Goal: Task Accomplishment & Management: Complete application form

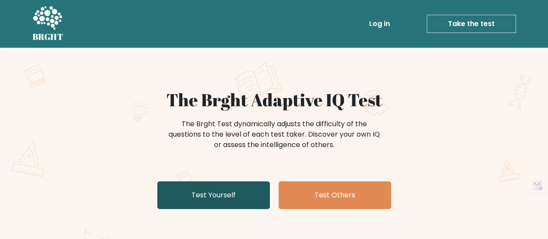
drag, startPoint x: 0, startPoint y: 0, endPoint x: 244, endPoint y: 197, distance: 313.4
click at [244, 197] on link "Test Yourself" at bounding box center [213, 195] width 113 height 28
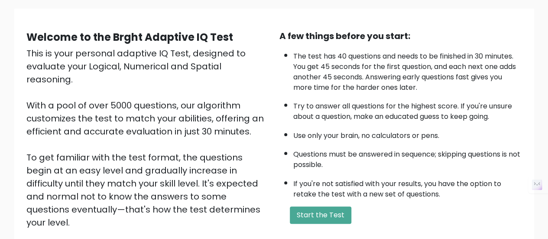
scroll to position [61, 0]
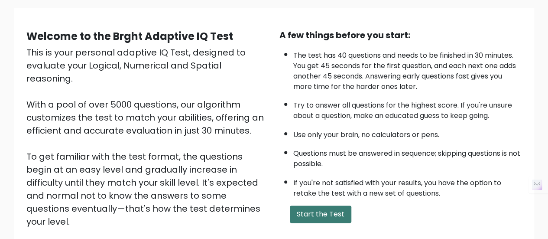
click at [312, 208] on button "Start the Test" at bounding box center [321, 213] width 62 height 17
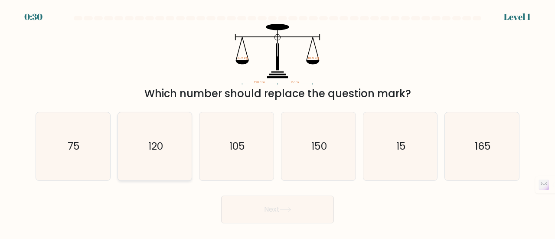
click at [159, 137] on icon "120" at bounding box center [155, 146] width 68 height 68
click at [277, 122] on input "b. 120" at bounding box center [277, 121] width 0 height 2
radio input "true"
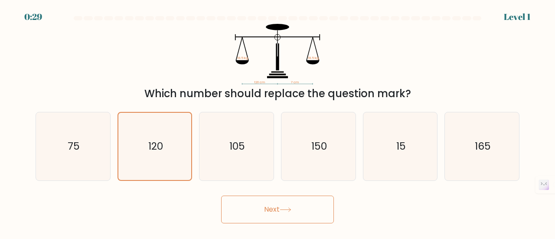
click at [264, 203] on button "Next" at bounding box center [277, 209] width 113 height 28
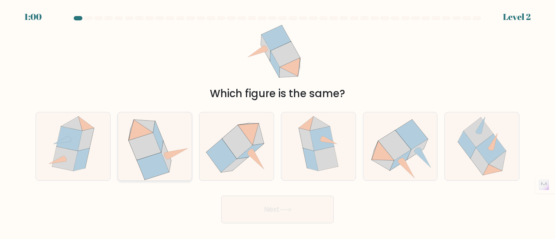
click at [134, 156] on icon at bounding box center [144, 146] width 33 height 27
click at [277, 122] on input "b." at bounding box center [277, 121] width 0 height 2
radio input "true"
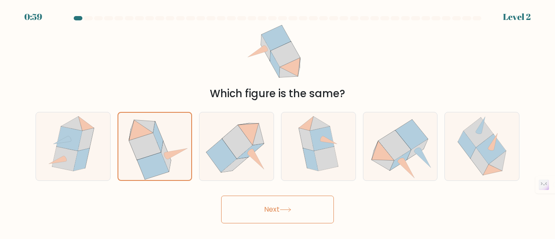
click at [250, 207] on button "Next" at bounding box center [277, 209] width 113 height 28
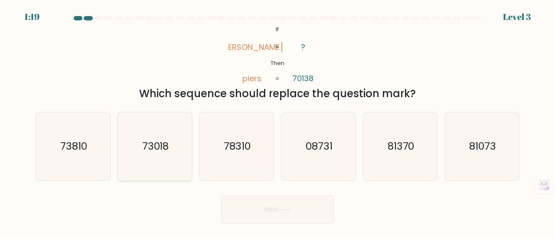
click at [136, 156] on icon "73018" at bounding box center [155, 146] width 68 height 68
click at [277, 122] on input "b. 73018" at bounding box center [277, 121] width 0 height 2
radio input "true"
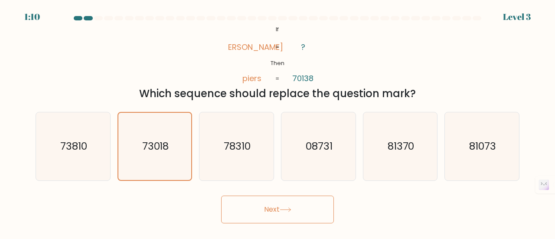
click at [300, 213] on button "Next" at bounding box center [277, 209] width 113 height 28
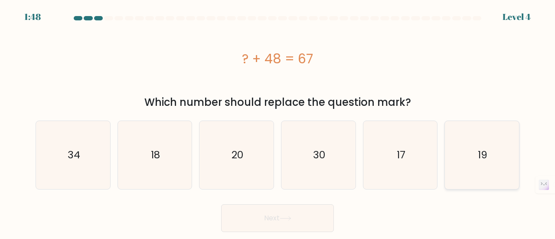
click at [478, 161] on text "19" at bounding box center [483, 155] width 10 height 14
click at [278, 122] on input "f. 19" at bounding box center [277, 121] width 0 height 2
radio input "true"
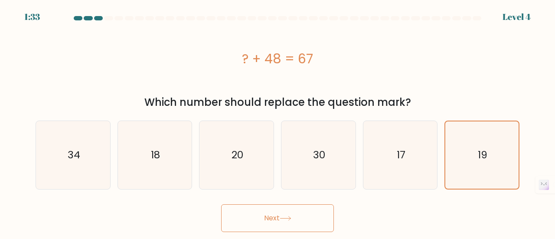
click at [308, 208] on button "Next" at bounding box center [277, 218] width 113 height 28
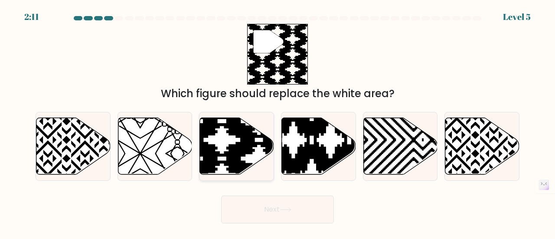
click at [239, 159] on icon at bounding box center [259, 176] width 149 height 149
click at [277, 122] on input "c." at bounding box center [277, 121] width 0 height 2
radio input "true"
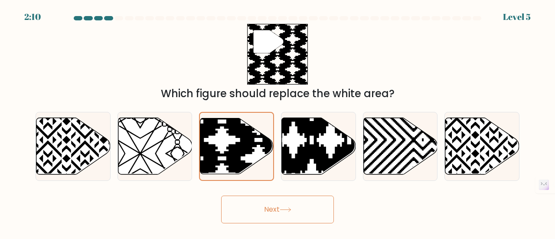
click at [251, 211] on button "Next" at bounding box center [277, 209] width 113 height 28
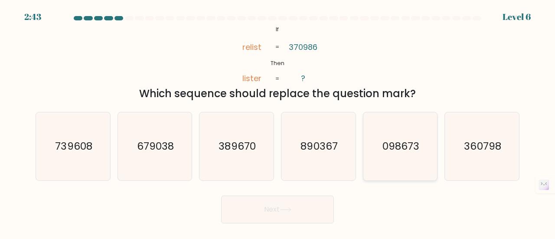
click at [409, 138] on icon "098673" at bounding box center [400, 146] width 68 height 68
click at [278, 122] on input "e. 098673" at bounding box center [277, 121] width 0 height 2
radio input "true"
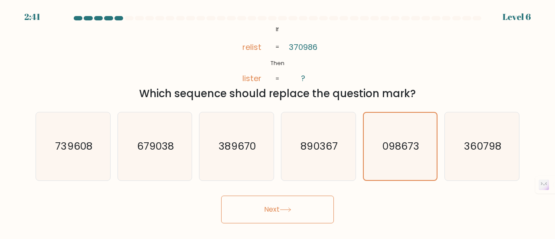
click at [274, 215] on button "Next" at bounding box center [277, 209] width 113 height 28
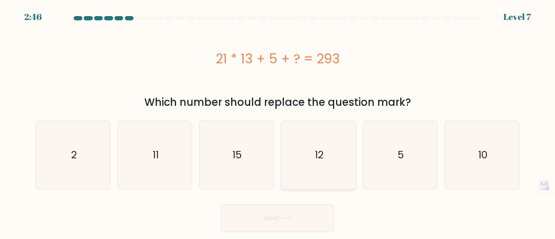
click at [296, 150] on icon "12" at bounding box center [318, 155] width 68 height 68
click at [278, 122] on input "d. 12" at bounding box center [277, 121] width 0 height 2
radio input "true"
click at [256, 160] on icon "15" at bounding box center [236, 155] width 68 height 68
click at [277, 122] on input "c. 15" at bounding box center [277, 121] width 0 height 2
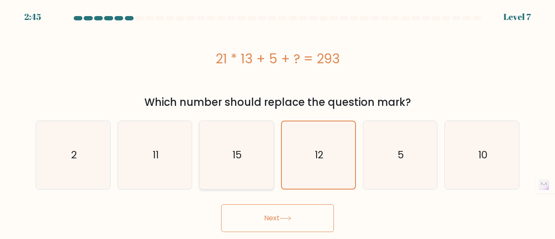
radio input "true"
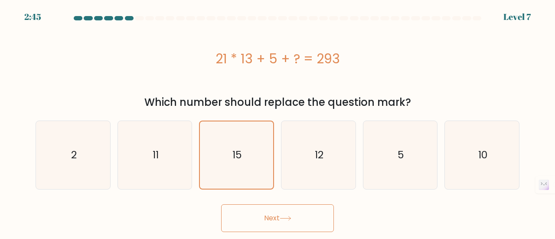
click at [243, 215] on button "Next" at bounding box center [277, 218] width 113 height 28
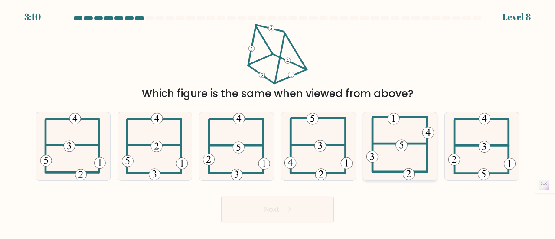
click at [405, 143] on 714 at bounding box center [402, 146] width 12 height 12
click at [278, 122] on input "e." at bounding box center [277, 121] width 0 height 2
radio input "true"
click at [251, 129] on icon at bounding box center [236, 146] width 67 height 68
click at [277, 122] on input "c." at bounding box center [277, 121] width 0 height 2
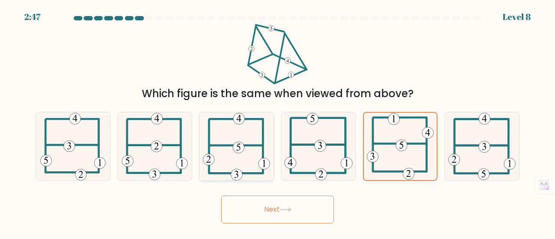
radio input "true"
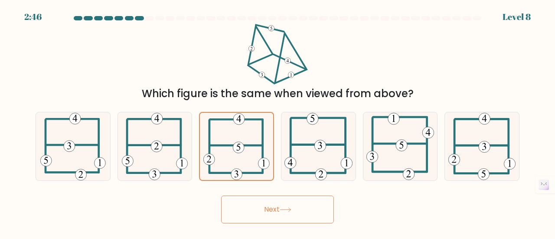
click at [280, 213] on button "Next" at bounding box center [277, 209] width 113 height 28
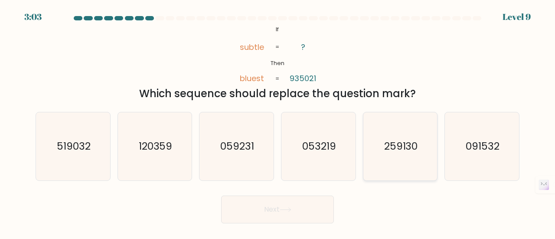
click at [395, 140] on text "259130" at bounding box center [401, 146] width 34 height 14
click at [278, 122] on input "e. 259130" at bounding box center [277, 121] width 0 height 2
radio input "true"
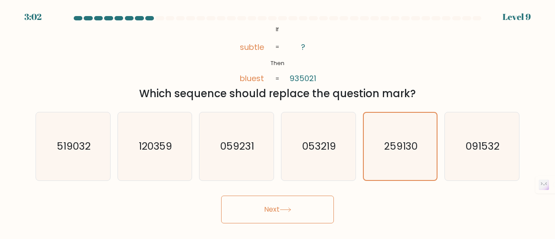
click at [277, 205] on button "Next" at bounding box center [277, 209] width 113 height 28
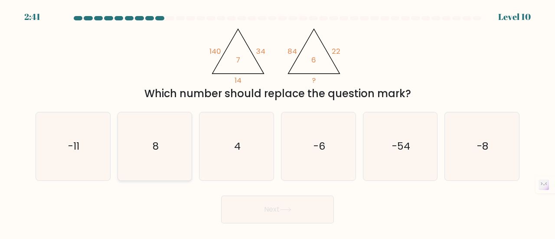
click at [159, 140] on icon "8" at bounding box center [155, 146] width 68 height 68
click at [277, 122] on input "b. 8" at bounding box center [277, 121] width 0 height 2
radio input "true"
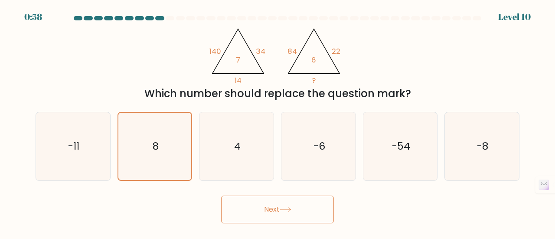
click at [293, 221] on button "Next" at bounding box center [277, 209] width 113 height 28
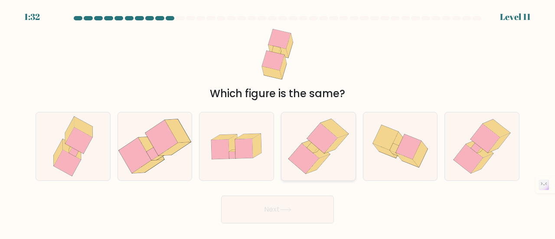
click at [318, 142] on icon at bounding box center [322, 138] width 30 height 30
click at [278, 122] on input "d." at bounding box center [277, 121] width 0 height 2
radio input "true"
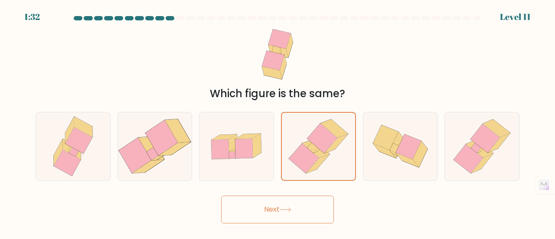
click at [251, 218] on button "Next" at bounding box center [277, 209] width 113 height 28
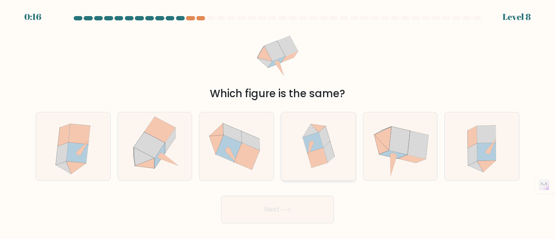
click at [334, 153] on icon at bounding box center [318, 146] width 65 height 68
click at [278, 122] on input "d." at bounding box center [277, 121] width 0 height 2
radio input "true"
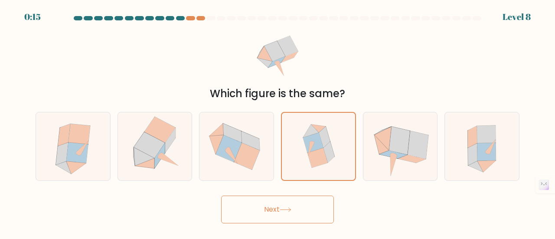
click at [255, 215] on button "Next" at bounding box center [277, 209] width 113 height 28
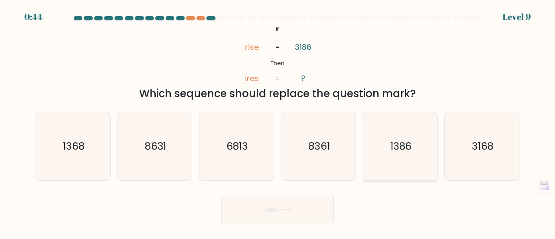
click at [404, 144] on text "1386" at bounding box center [401, 146] width 22 height 14
click at [278, 122] on input "e. 1386" at bounding box center [277, 121] width 0 height 2
radio input "true"
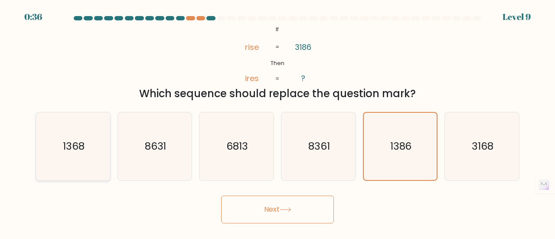
click at [68, 156] on icon "1368" at bounding box center [73, 146] width 68 height 68
click at [277, 122] on input "a. 1368" at bounding box center [277, 121] width 0 height 2
radio input "true"
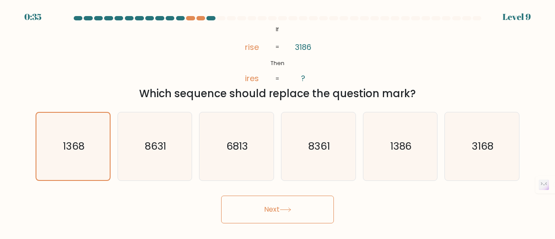
click at [291, 215] on button "Next" at bounding box center [277, 209] width 113 height 28
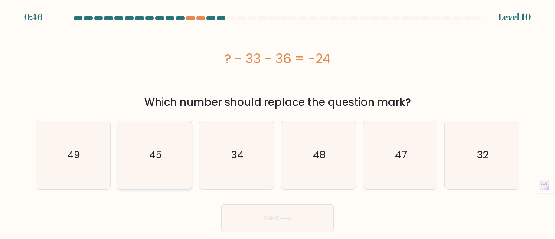
click at [149, 143] on icon "45" at bounding box center [155, 155] width 68 height 68
click at [277, 122] on input "b. 45" at bounding box center [277, 121] width 0 height 2
radio input "true"
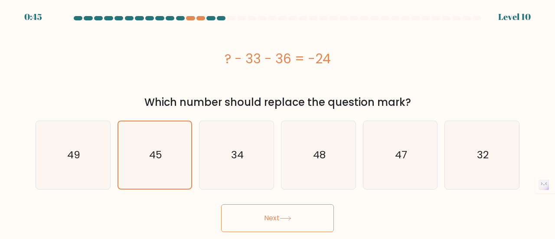
click at [239, 218] on button "Next" at bounding box center [277, 218] width 113 height 28
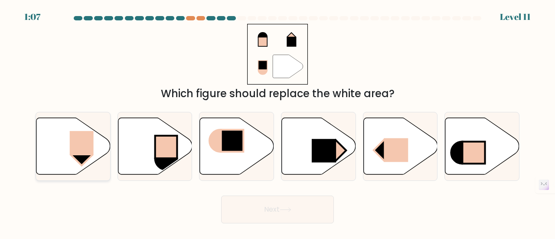
click at [85, 143] on rect at bounding box center [82, 143] width 24 height 24
click at [277, 122] on input "a." at bounding box center [277, 121] width 0 height 2
radio input "true"
click at [280, 212] on button "Next" at bounding box center [277, 209] width 113 height 28
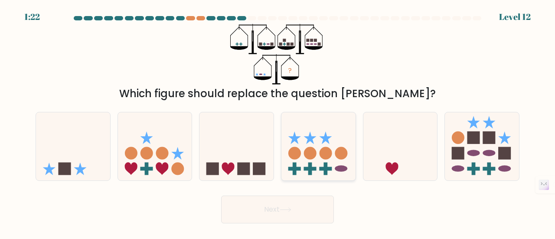
click at [308, 161] on icon at bounding box center [318, 146] width 74 height 61
click at [278, 122] on input "d." at bounding box center [277, 121] width 0 height 2
radio input "true"
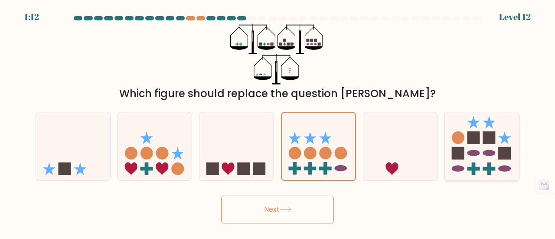
click at [452, 151] on rect at bounding box center [458, 153] width 13 height 13
click at [278, 122] on input "f." at bounding box center [277, 121] width 0 height 2
radio input "true"
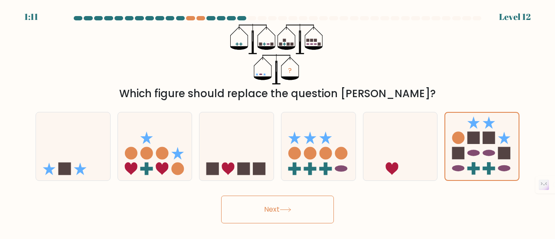
click at [287, 207] on button "Next" at bounding box center [277, 209] width 113 height 28
